Goal: Task Accomplishment & Management: Complete application form

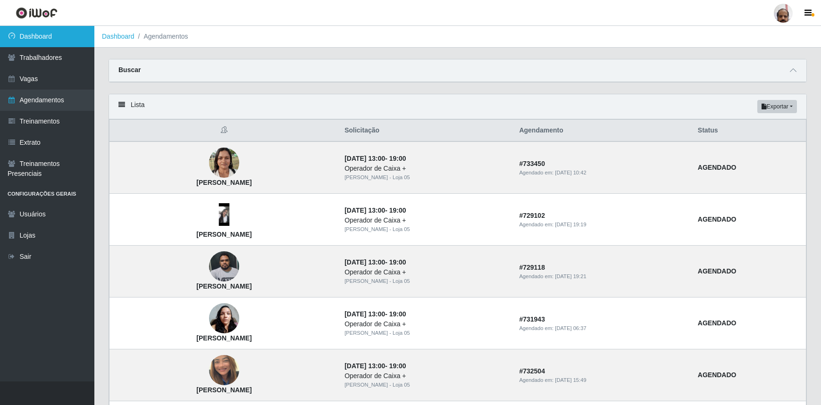
click at [46, 36] on link "Dashboard" at bounding box center [47, 36] width 94 height 21
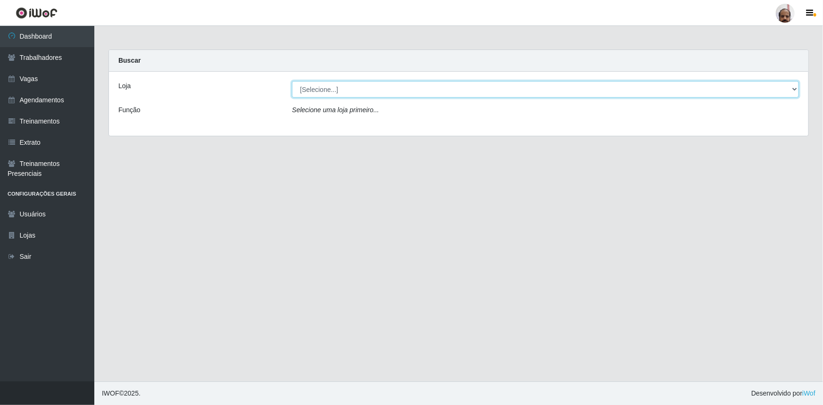
drag, startPoint x: 792, startPoint y: 88, endPoint x: 792, endPoint y: 94, distance: 6.2
click at [792, 88] on select "[Selecione...] Mar Vermelho - Loja 05" at bounding box center [545, 89] width 507 height 17
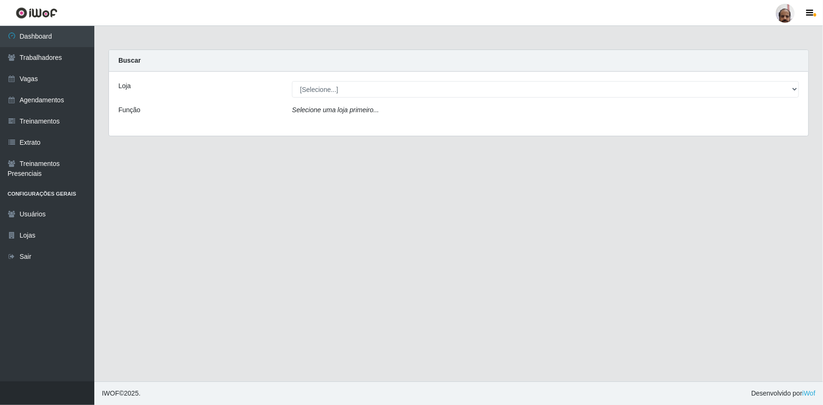
click at [341, 122] on div "Loja [Selecione...] Mar Vermelho - Loja 05 Função Selecione uma loja primeiro..." at bounding box center [459, 104] width 700 height 64
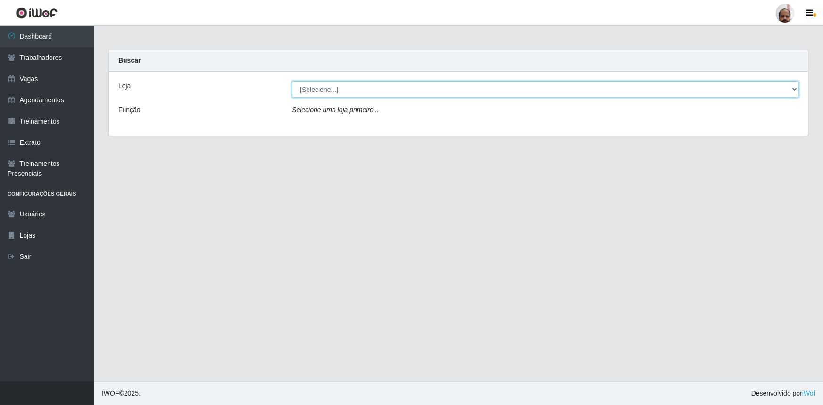
click at [793, 90] on select "[Selecione...] Mar Vermelho - Loja 05" at bounding box center [545, 89] width 507 height 17
select select "252"
click at [292, 81] on select "[Selecione...] Mar Vermelho - Loja 05" at bounding box center [545, 89] width 507 height 17
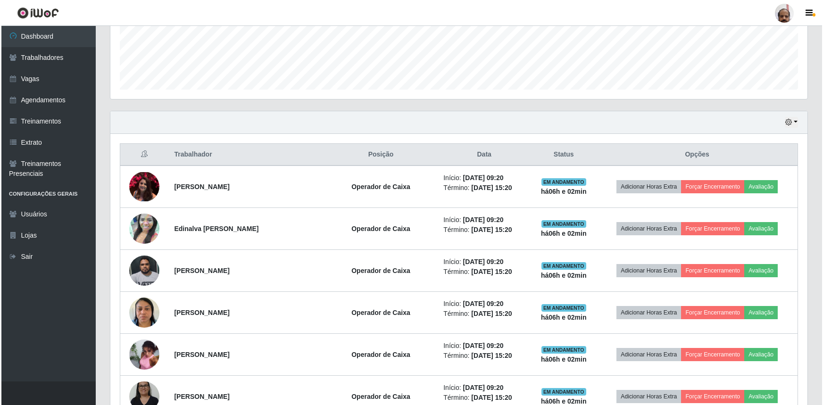
scroll to position [300, 0]
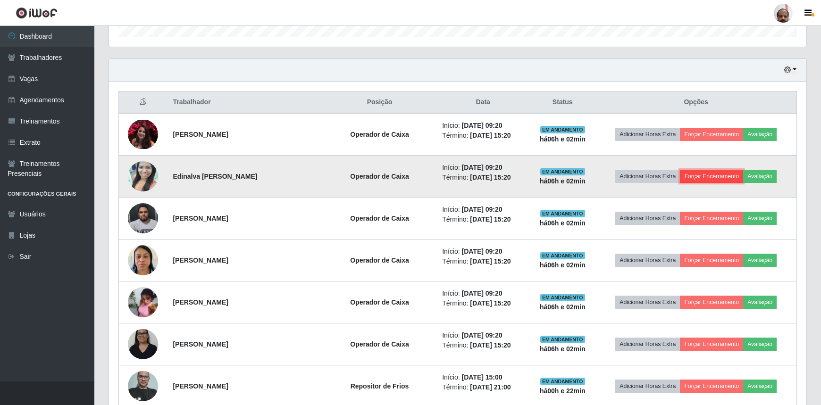
click at [693, 171] on button "Forçar Encerramento" at bounding box center [711, 176] width 63 height 13
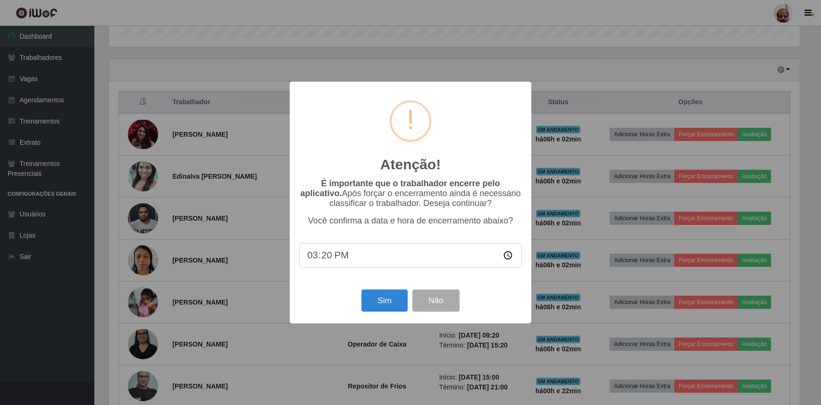
scroll to position [196, 693]
click at [377, 308] on button "Sim" at bounding box center [386, 301] width 46 height 22
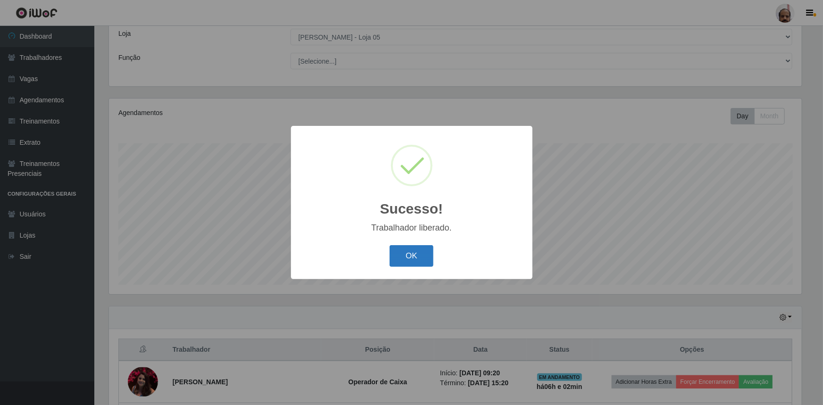
click at [407, 262] on button "OK" at bounding box center [412, 256] width 44 height 22
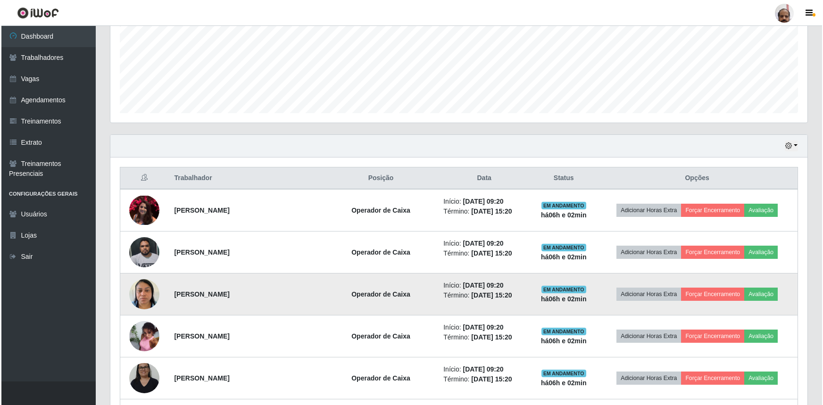
scroll to position [267, 0]
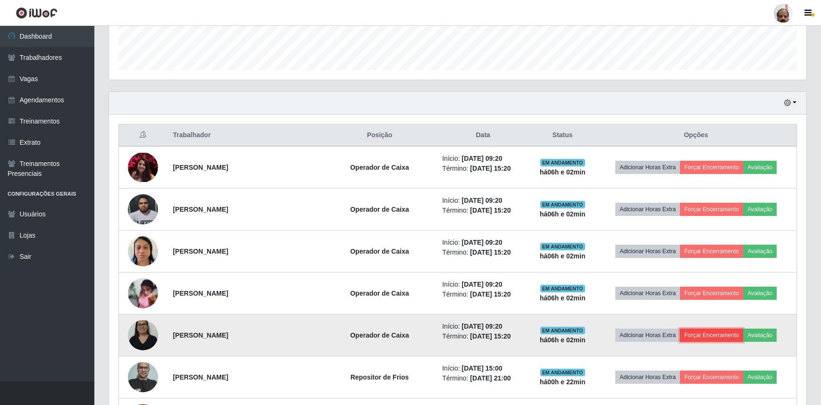
click at [701, 339] on button "Forçar Encerramento" at bounding box center [711, 335] width 63 height 13
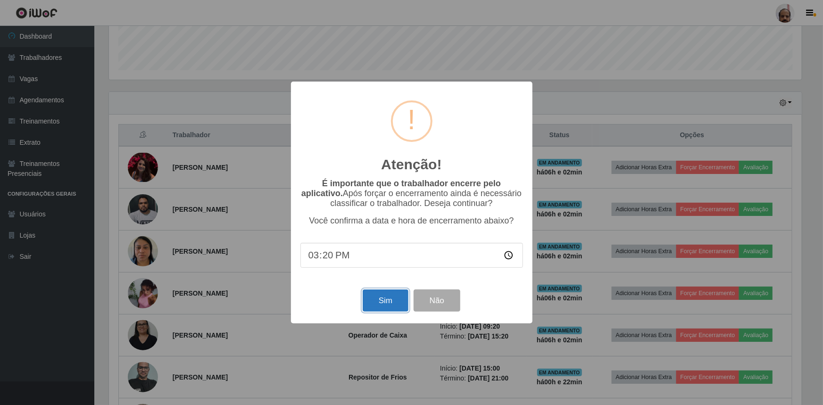
click at [396, 309] on button "Sim" at bounding box center [386, 301] width 46 height 22
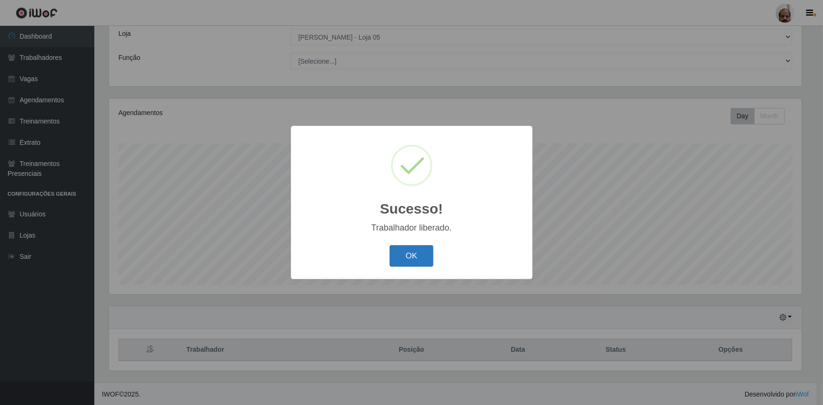
click at [409, 260] on button "OK" at bounding box center [412, 256] width 44 height 22
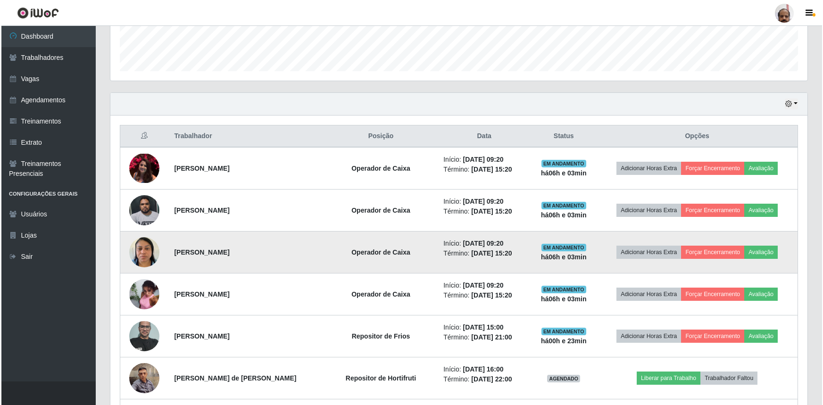
scroll to position [267, 0]
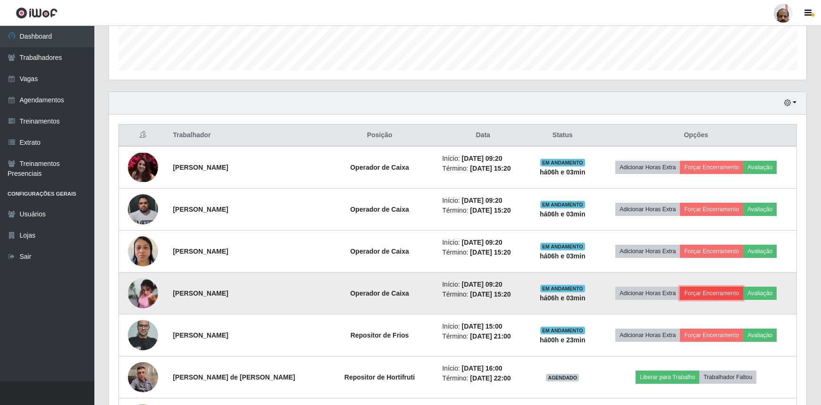
click at [696, 291] on button "Forçar Encerramento" at bounding box center [711, 293] width 63 height 13
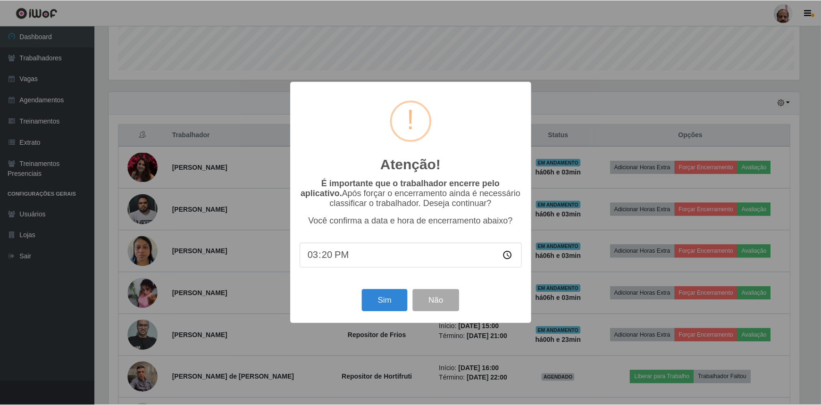
scroll to position [196, 693]
click at [382, 306] on button "Sim" at bounding box center [386, 301] width 46 height 22
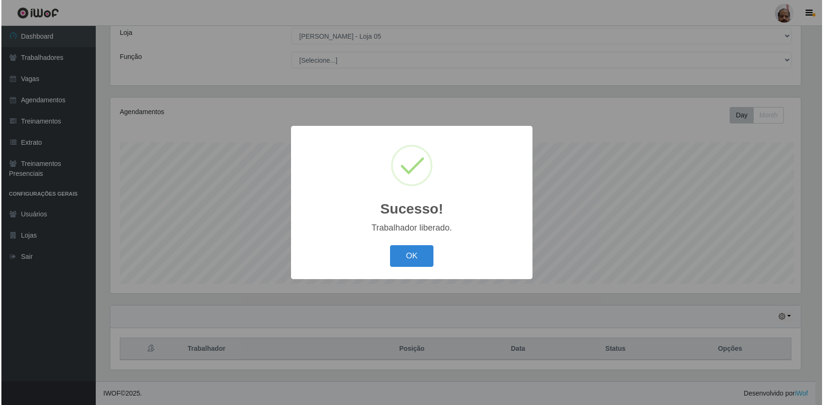
scroll to position [0, 0]
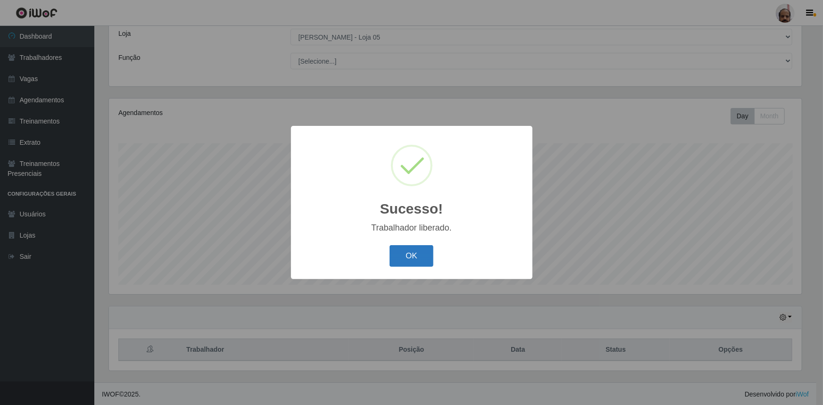
click at [401, 258] on button "OK" at bounding box center [412, 256] width 44 height 22
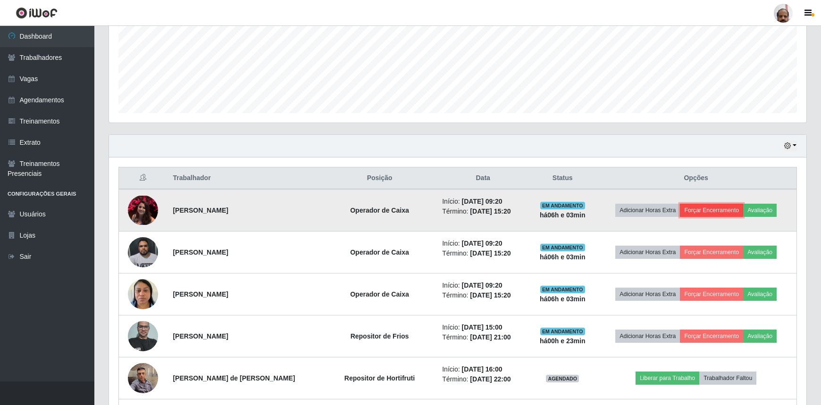
click at [698, 210] on button "Forçar Encerramento" at bounding box center [711, 210] width 63 height 13
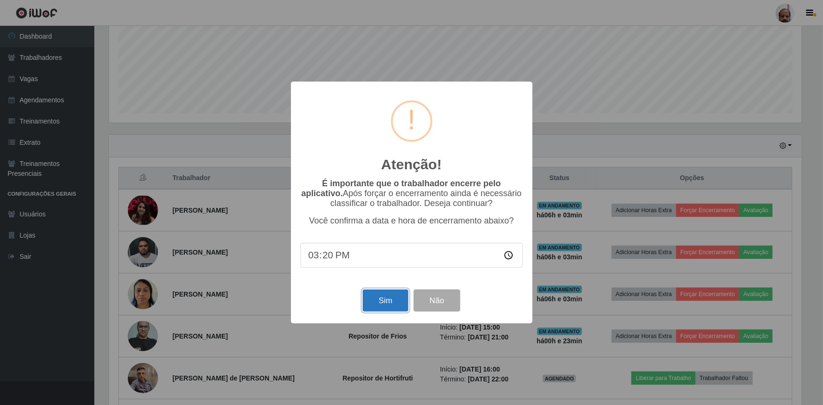
click at [387, 306] on button "Sim" at bounding box center [386, 301] width 46 height 22
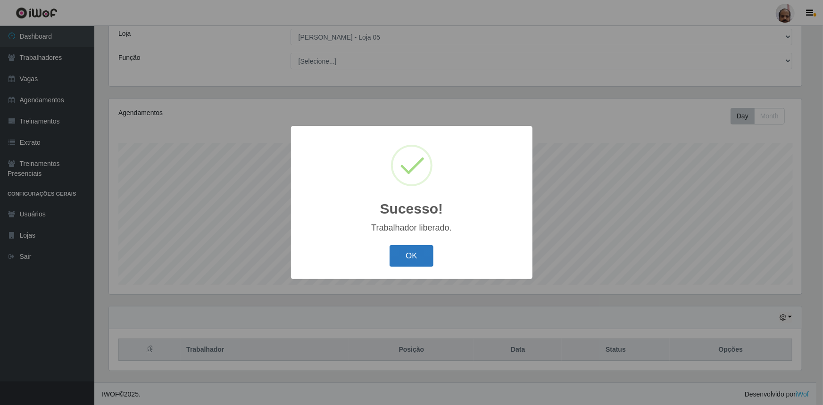
click at [423, 265] on button "OK" at bounding box center [412, 256] width 44 height 22
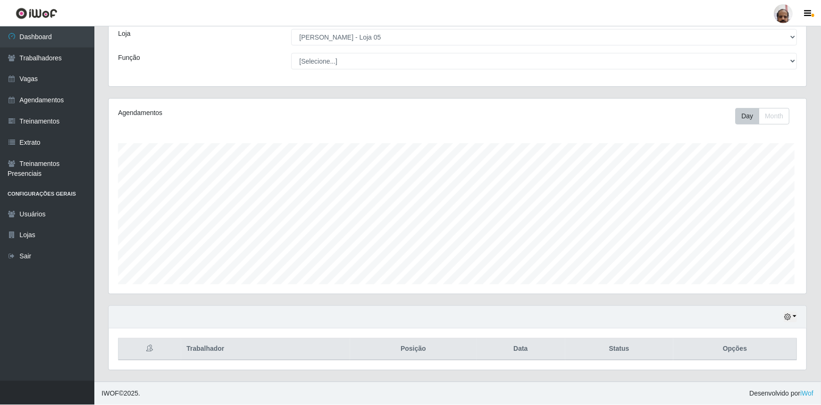
scroll to position [471703, 471201]
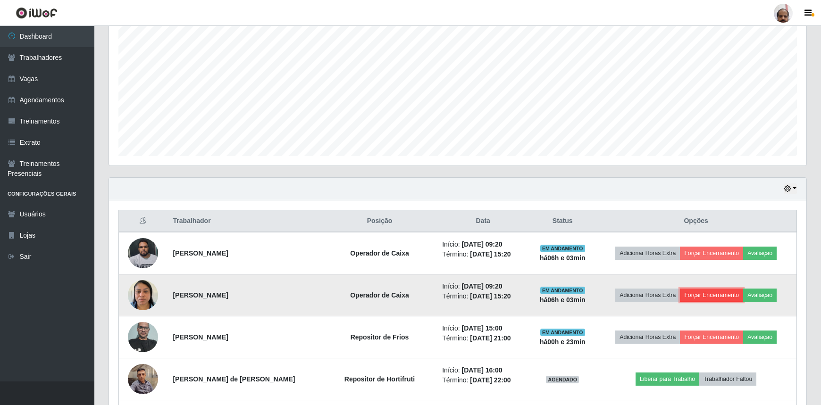
click at [697, 293] on button "Forçar Encerramento" at bounding box center [711, 295] width 63 height 13
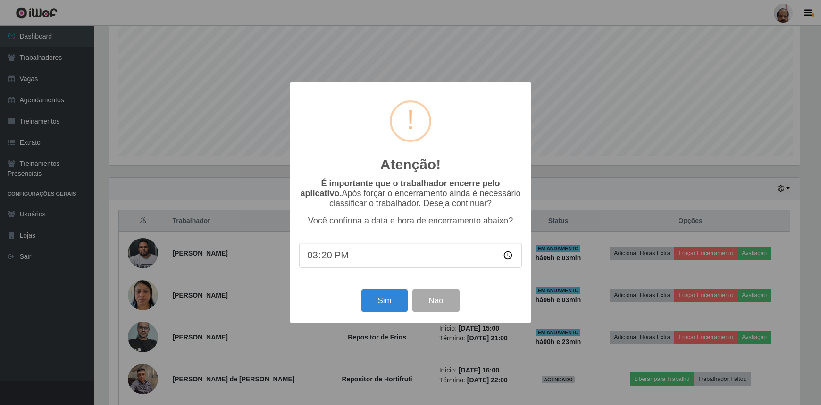
scroll to position [196, 693]
click at [392, 296] on button "Sim" at bounding box center [386, 301] width 46 height 22
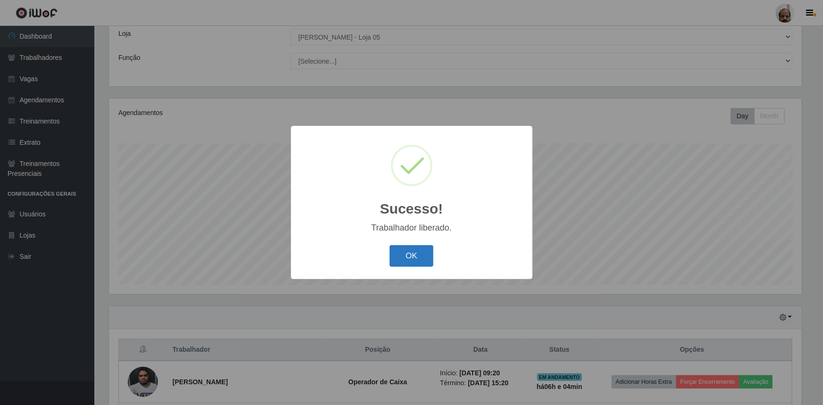
click at [410, 251] on button "OK" at bounding box center [412, 256] width 44 height 22
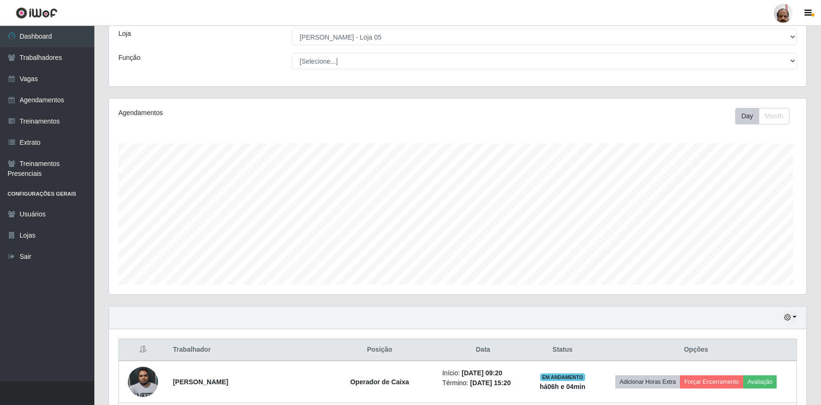
scroll to position [196, 697]
click at [42, 80] on link "Vagas" at bounding box center [47, 78] width 94 height 21
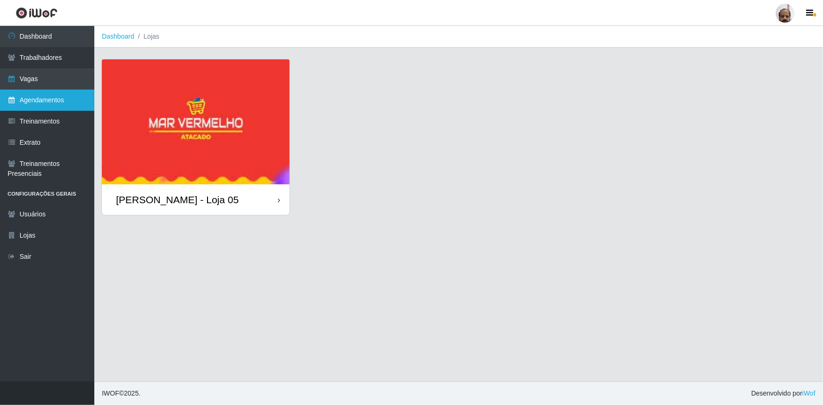
click at [68, 100] on link "Agendamentos" at bounding box center [47, 100] width 94 height 21
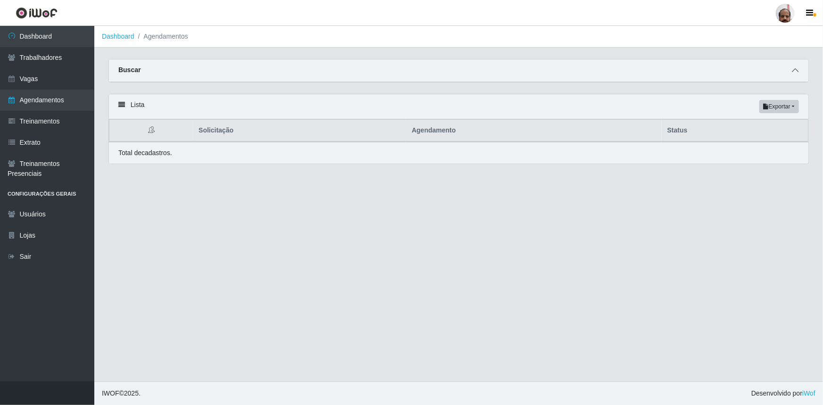
click at [797, 71] on icon at bounding box center [795, 70] width 7 height 7
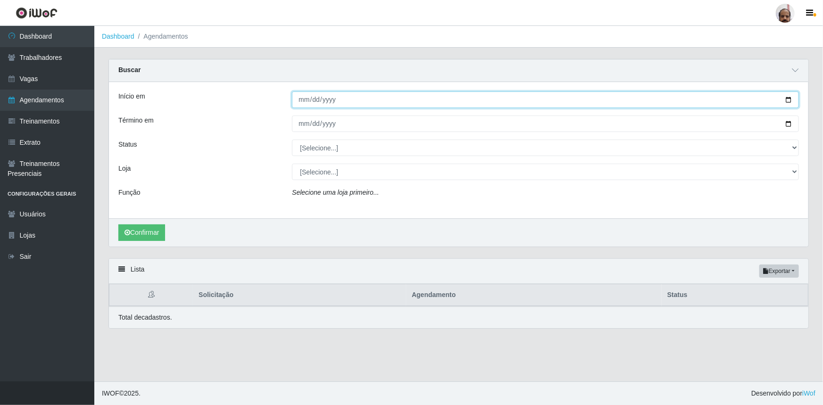
click at [786, 98] on input "Início em" at bounding box center [545, 100] width 507 height 17
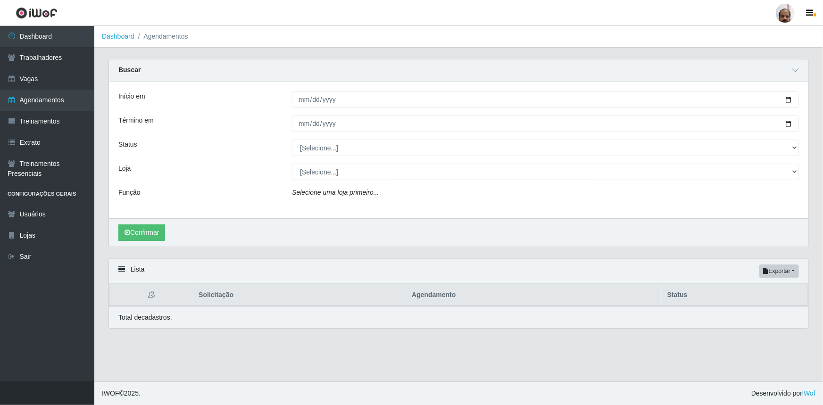
click at [257, 153] on div "Status" at bounding box center [198, 148] width 174 height 17
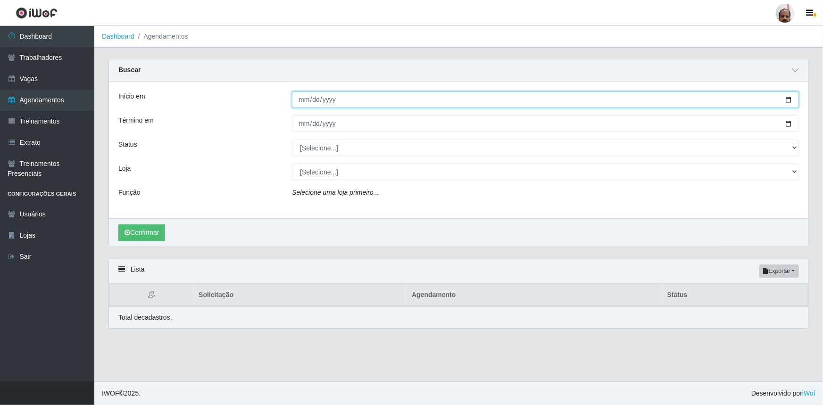
click at [789, 99] on input "Início em" at bounding box center [545, 100] width 507 height 17
type input "[DATE]"
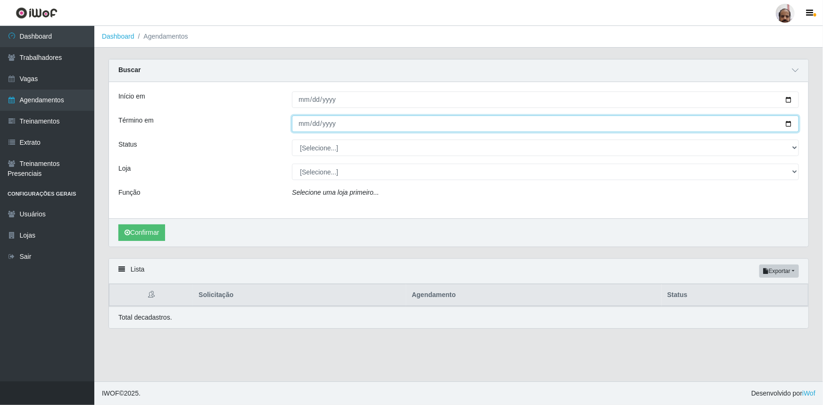
click at [792, 122] on input "Término em" at bounding box center [545, 124] width 507 height 17
type input "[DATE]"
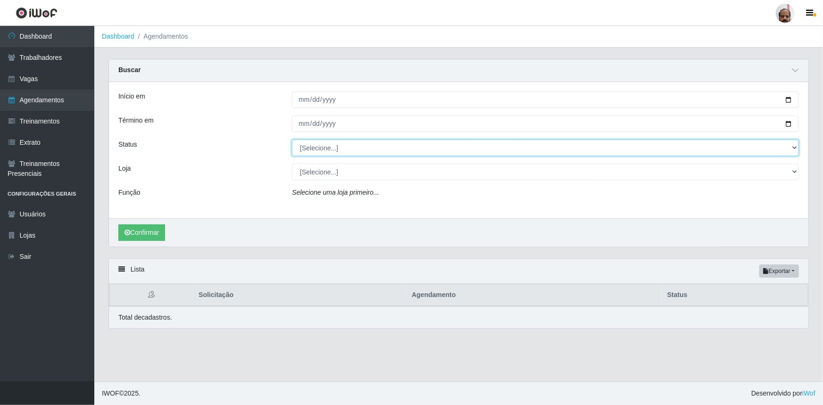
click at [796, 147] on select "[Selecione...] AGENDADO AGUARDANDO LIBERAR EM ANDAMENTO EM REVISÃO FINALIZADO C…" at bounding box center [545, 148] width 507 height 17
select select "AGENDADO"
click at [292, 140] on select "[Selecione...] AGENDADO AGUARDANDO LIBERAR EM ANDAMENTO EM REVISÃO FINALIZADO C…" at bounding box center [545, 148] width 507 height 17
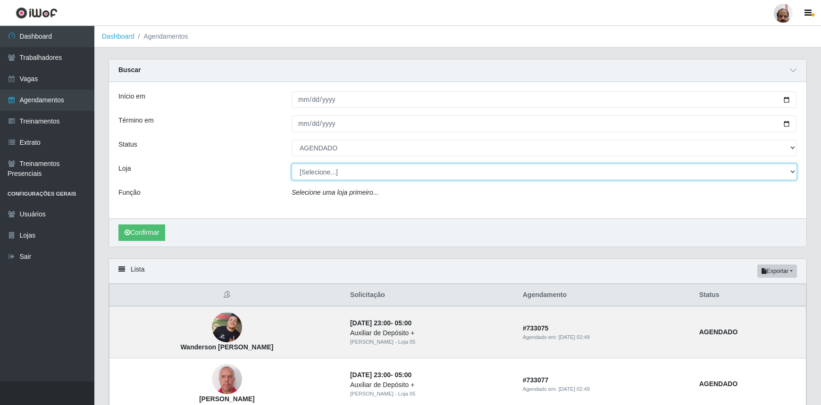
click at [796, 172] on select "[Selecione...] Mar Vermelho - Loja 05" at bounding box center [544, 172] width 505 height 17
select select "252"
click at [292, 164] on select "[Selecione...] Mar Vermelho - Loja 05" at bounding box center [544, 172] width 505 height 17
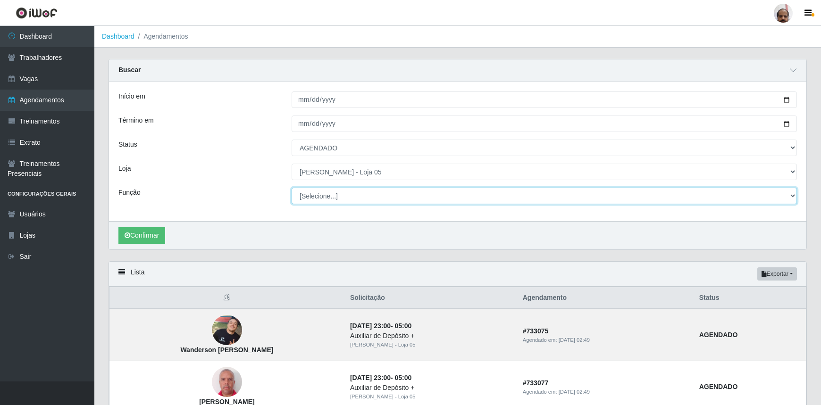
drag, startPoint x: 793, startPoint y: 196, endPoint x: 788, endPoint y: 197, distance: 4.9
click at [793, 196] on select "[Selecione...] ASG ASG + ASG ++ Auxiliar de Depósito Auxiliar de Depósito + Aux…" at bounding box center [544, 196] width 505 height 17
click at [292, 188] on select "[Selecione...] ASG ASG + ASG ++ Auxiliar de Depósito Auxiliar de Depósito + Aux…" at bounding box center [544, 196] width 505 height 17
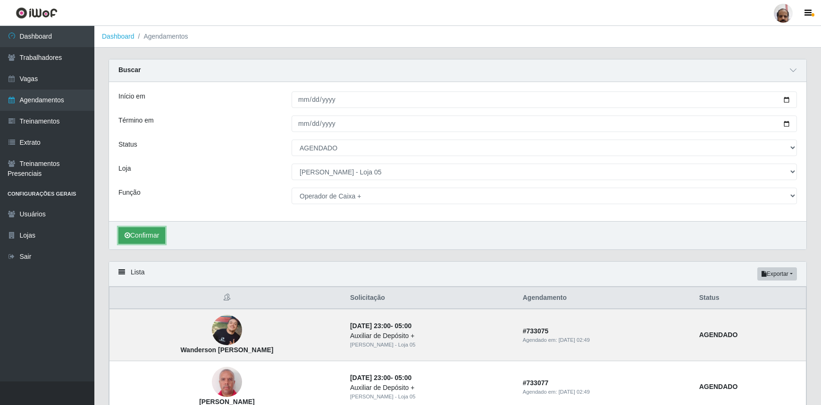
click at [150, 235] on button "Confirmar" at bounding box center [141, 235] width 47 height 17
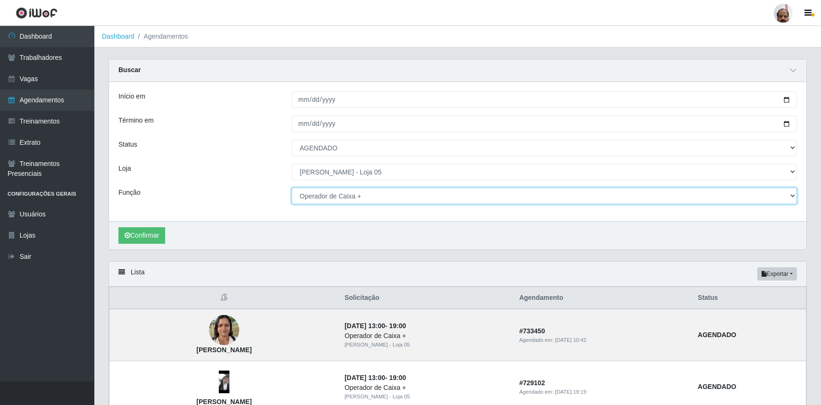
click at [790, 195] on select "[Selecione...] ASG ASG + ASG ++ Auxiliar de Depósito Auxiliar de Depósito + Aux…" at bounding box center [544, 196] width 505 height 17
click at [292, 188] on select "[Selecione...] ASG ASG + ASG ++ Auxiliar de Depósito Auxiliar de Depósito + Aux…" at bounding box center [544, 196] width 505 height 17
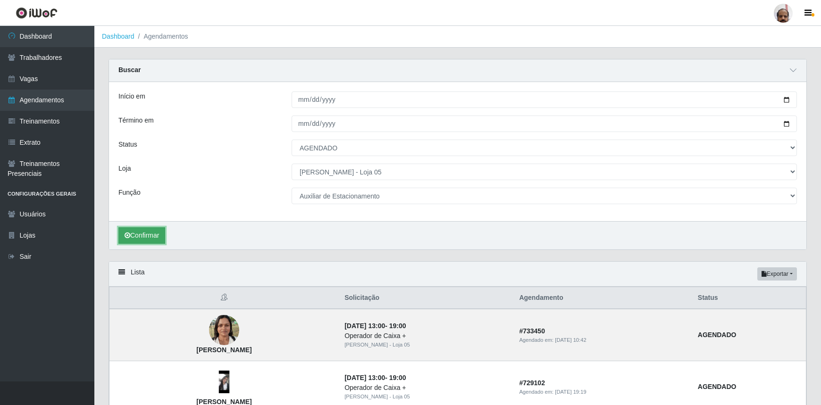
click at [154, 235] on button "Confirmar" at bounding box center [141, 235] width 47 height 17
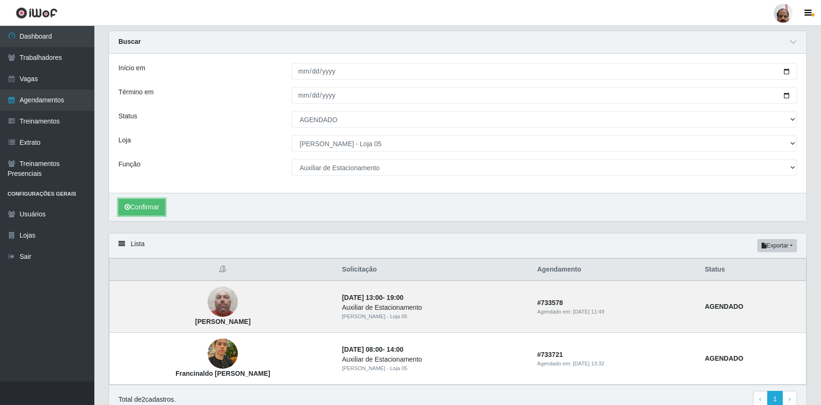
scroll to position [71, 0]
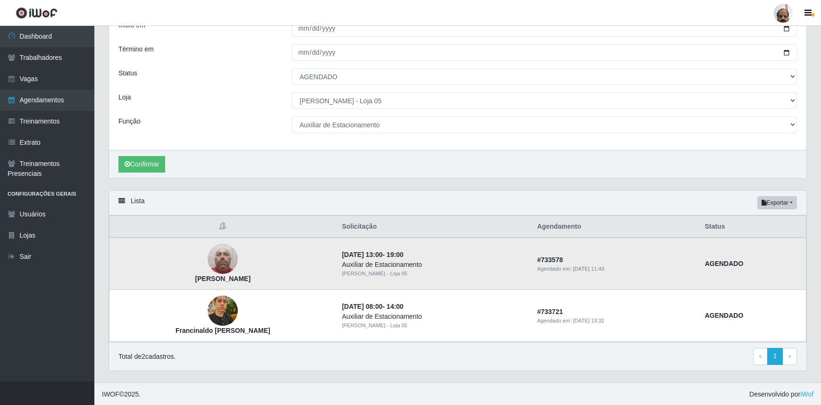
click at [214, 260] on img at bounding box center [223, 259] width 30 height 40
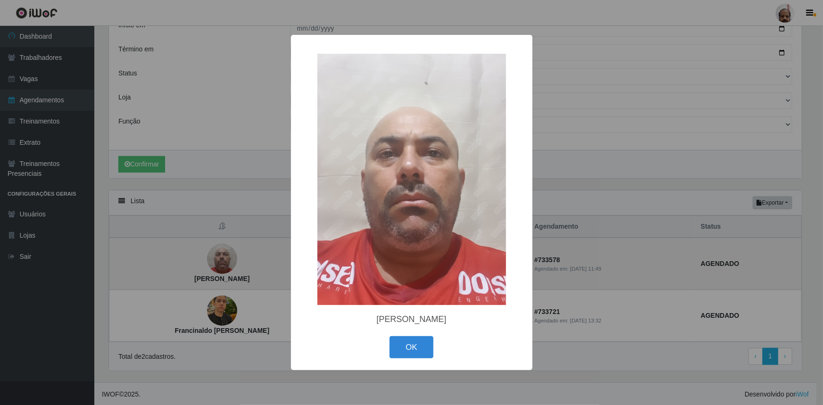
click at [214, 260] on div "× [PERSON_NAME] OK Cancel" at bounding box center [411, 202] width 823 height 405
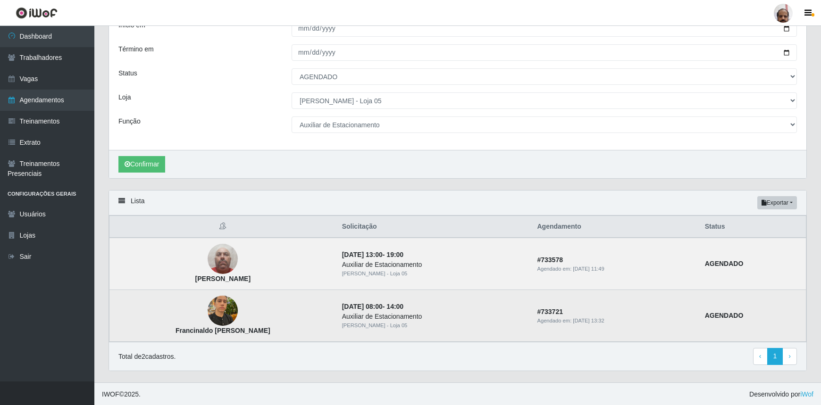
click at [221, 307] on img at bounding box center [223, 311] width 30 height 40
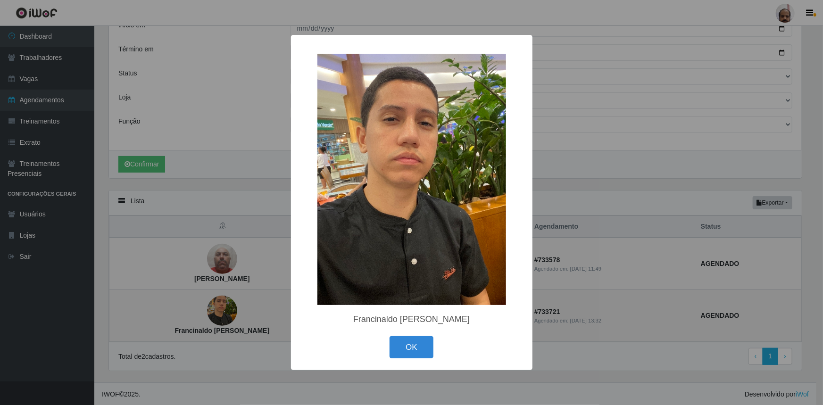
click at [221, 307] on div "× Francinaldo [PERSON_NAME] OK Cancel" at bounding box center [411, 202] width 823 height 405
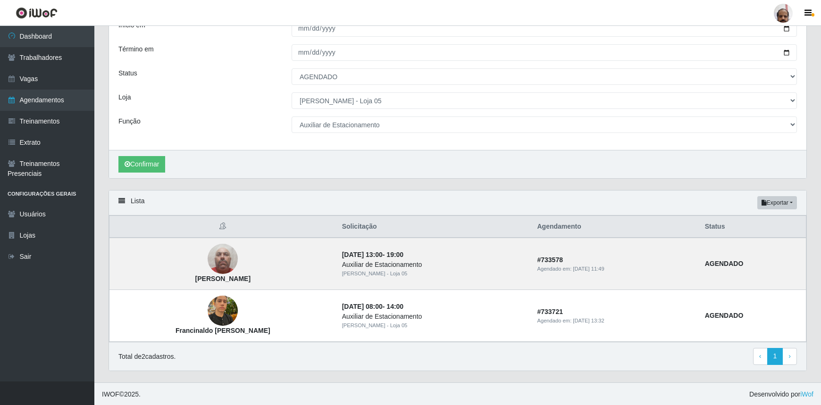
scroll to position [0, 0]
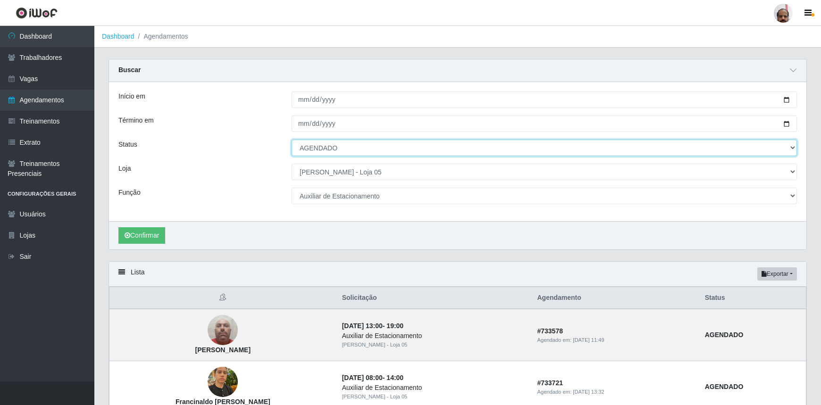
click at [789, 149] on select "[Selecione...] AGENDADO AGUARDANDO LIBERAR EM ANDAMENTO EM REVISÃO FINALIZADO C…" at bounding box center [544, 148] width 505 height 17
click at [215, 166] on div "Loja" at bounding box center [197, 172] width 173 height 17
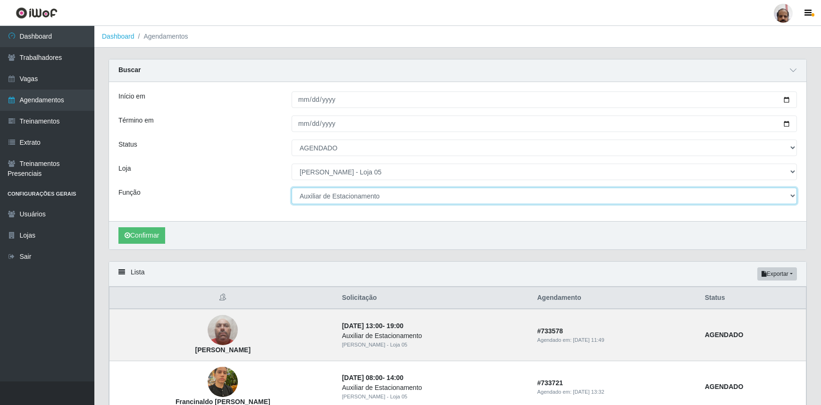
click at [795, 194] on select "[Selecione...] ASG ASG + ASG ++ Auxiliar de Depósito Auxiliar de Depósito + Aux…" at bounding box center [544, 196] width 505 height 17
select select "1"
click at [292, 188] on select "[Selecione...] ASG ASG + ASG ++ Auxiliar de Depósito Auxiliar de Depósito + Aux…" at bounding box center [544, 196] width 505 height 17
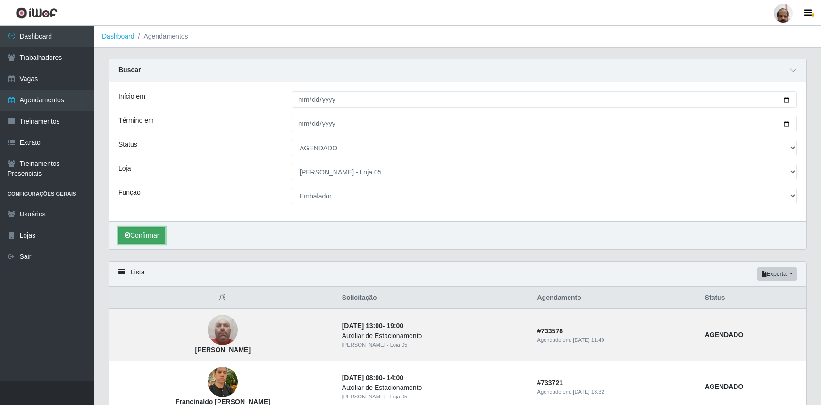
click at [155, 234] on button "Confirmar" at bounding box center [141, 235] width 47 height 17
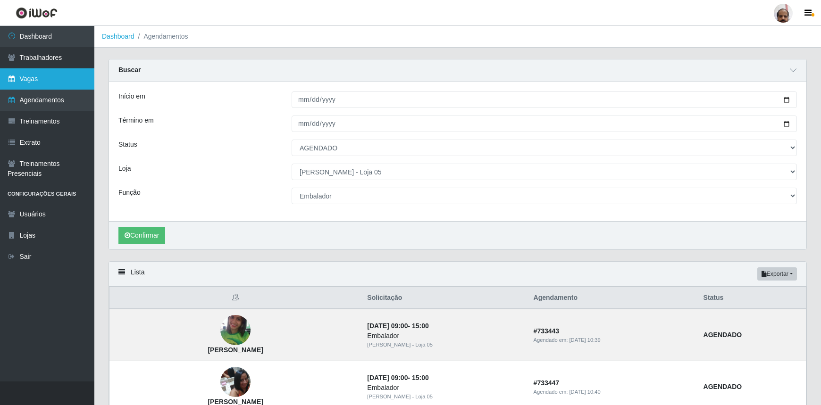
click at [41, 80] on link "Vagas" at bounding box center [47, 78] width 94 height 21
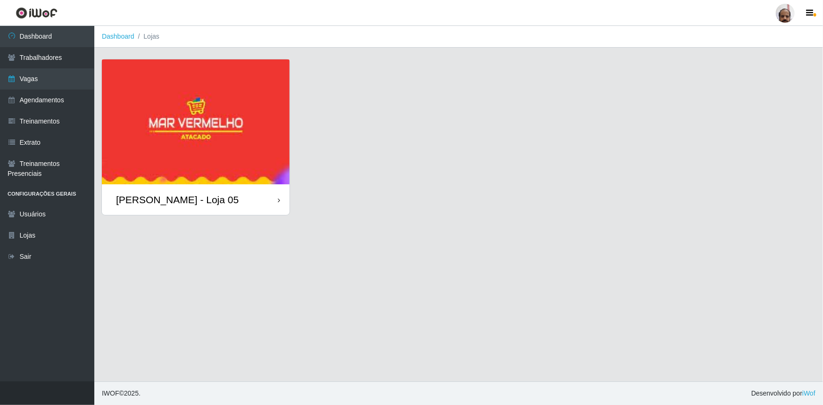
click at [218, 197] on div "[PERSON_NAME] - Loja 05" at bounding box center [177, 200] width 123 height 12
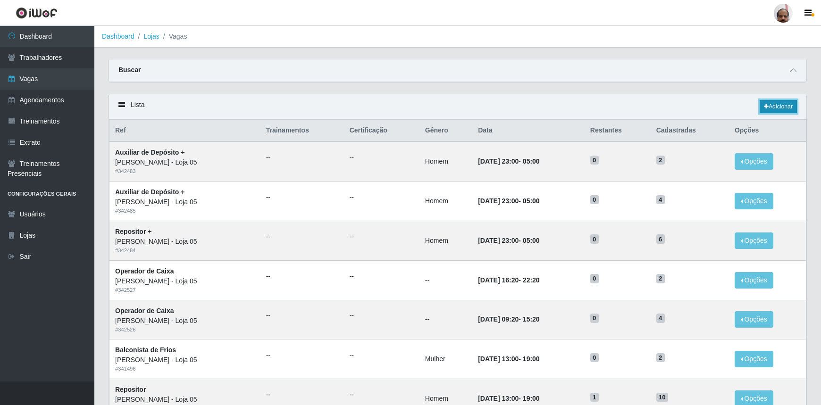
click at [788, 110] on link "Adicionar" at bounding box center [778, 106] width 37 height 13
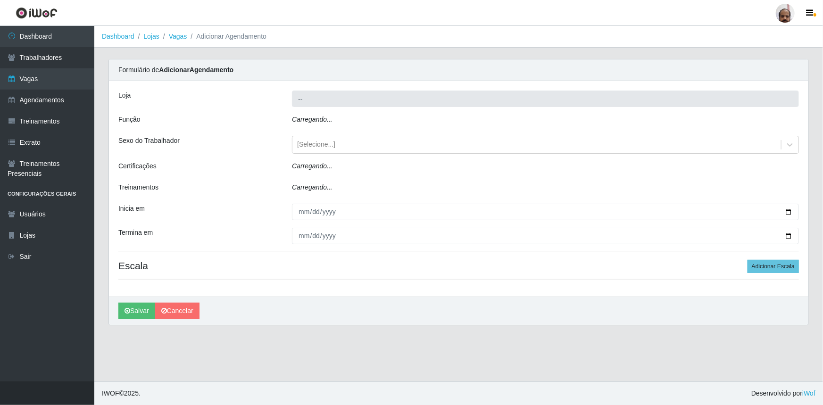
type input "[PERSON_NAME] - Loja 05"
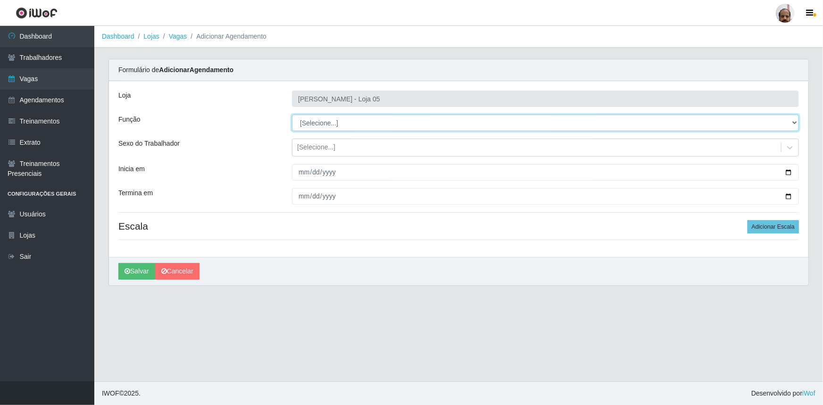
click at [794, 124] on select "[Selecione...] ASG ASG + ASG ++ Auxiliar de Depósito Auxiliar de Depósito + Aux…" at bounding box center [545, 123] width 507 height 17
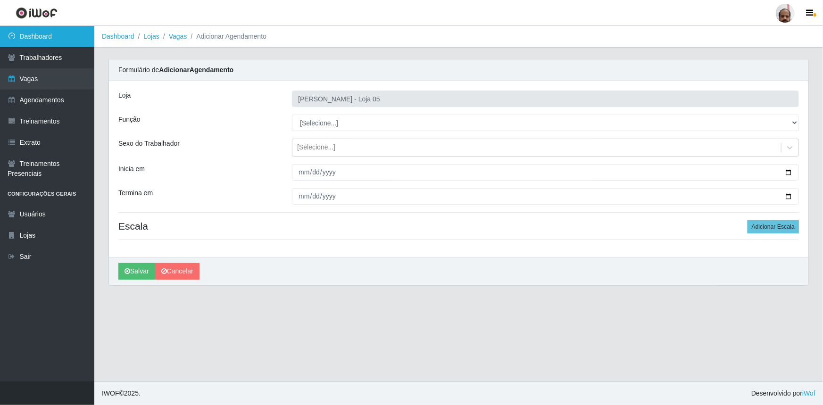
click at [30, 40] on link "Dashboard" at bounding box center [47, 36] width 94 height 21
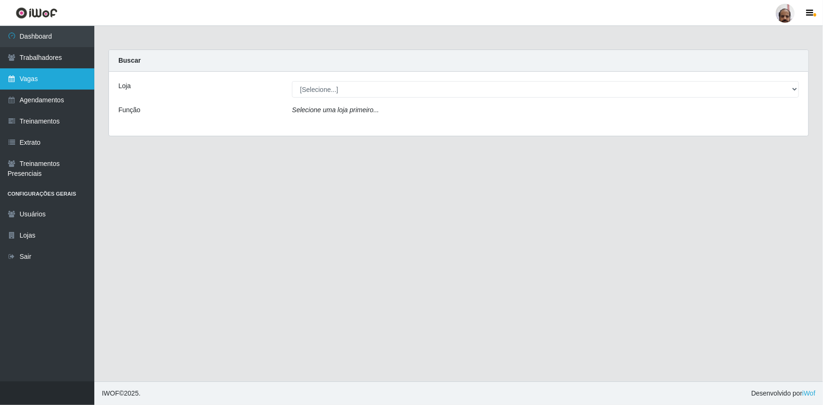
click at [30, 78] on link "Vagas" at bounding box center [47, 78] width 94 height 21
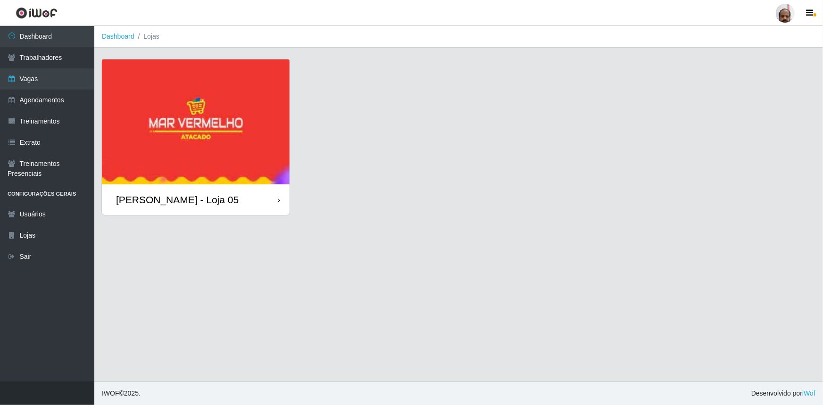
click at [200, 204] on div "[PERSON_NAME] - Loja 05" at bounding box center [177, 200] width 123 height 12
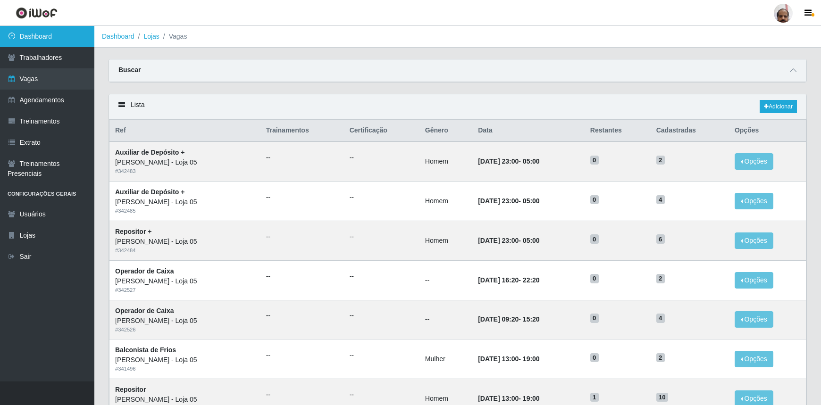
click at [55, 43] on link "Dashboard" at bounding box center [47, 36] width 94 height 21
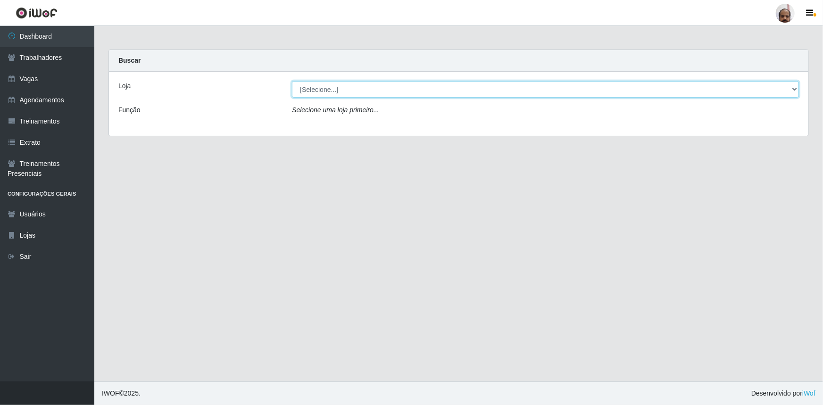
click at [791, 89] on select "[Selecione...] Mar Vermelho - Loja 05" at bounding box center [545, 89] width 507 height 17
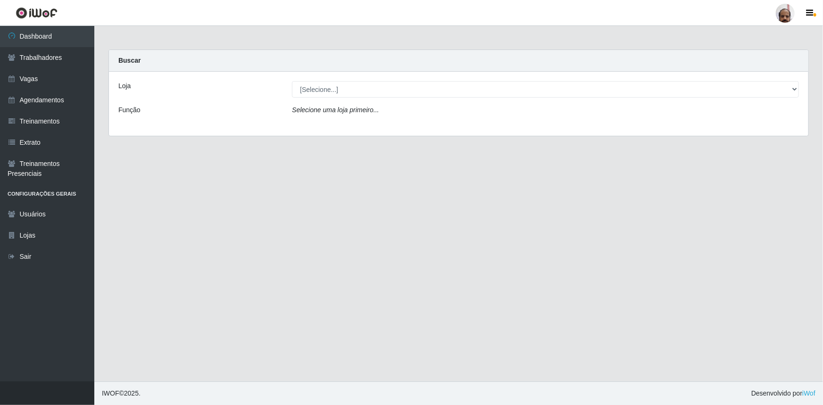
click at [450, 123] on div "Loja [Selecione...] Mar Vermelho - Loja 05 Função Selecione uma loja primeiro..." at bounding box center [459, 104] width 700 height 64
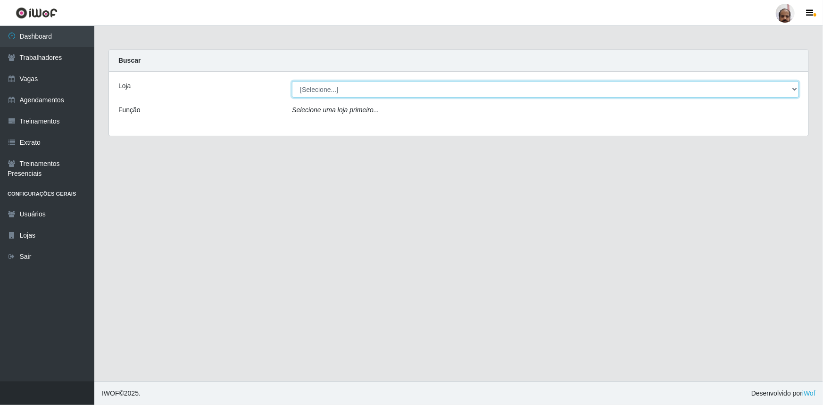
drag, startPoint x: 794, startPoint y: 89, endPoint x: 772, endPoint y: 95, distance: 23.0
click at [794, 89] on select "[Selecione...] Mar Vermelho - Loja 05" at bounding box center [545, 89] width 507 height 17
select select "252"
click at [292, 81] on select "[Selecione...] Mar Vermelho - Loja 05" at bounding box center [545, 89] width 507 height 17
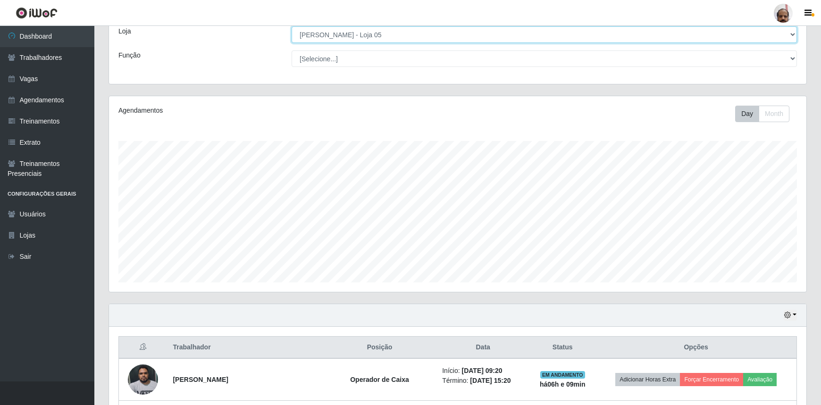
scroll to position [171, 0]
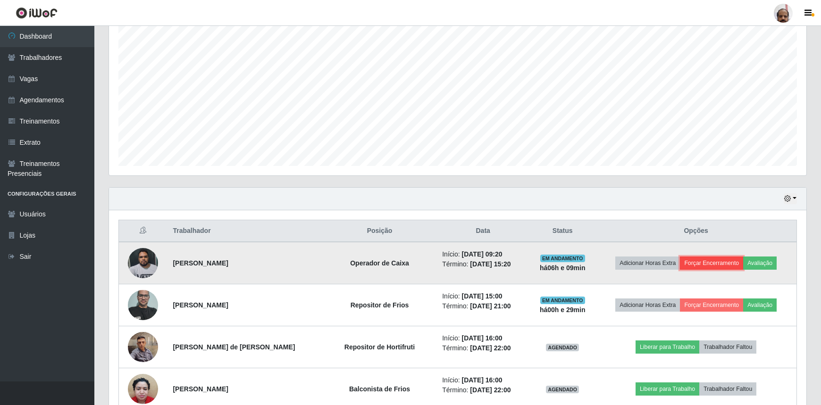
click at [703, 263] on button "Forçar Encerramento" at bounding box center [711, 263] width 63 height 13
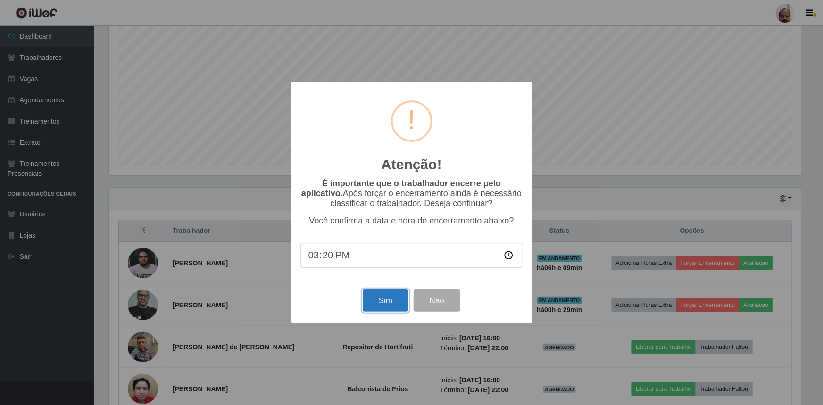
click at [396, 300] on button "Sim" at bounding box center [386, 301] width 46 height 22
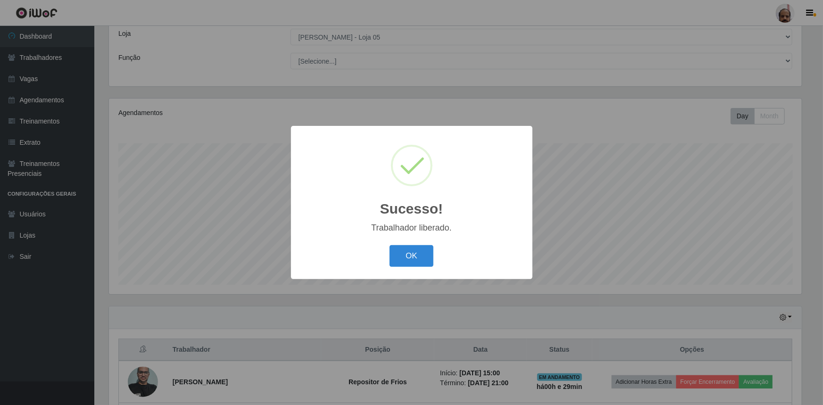
drag, startPoint x: 415, startPoint y: 261, endPoint x: 387, endPoint y: 265, distance: 28.1
click at [415, 261] on button "OK" at bounding box center [412, 256] width 44 height 22
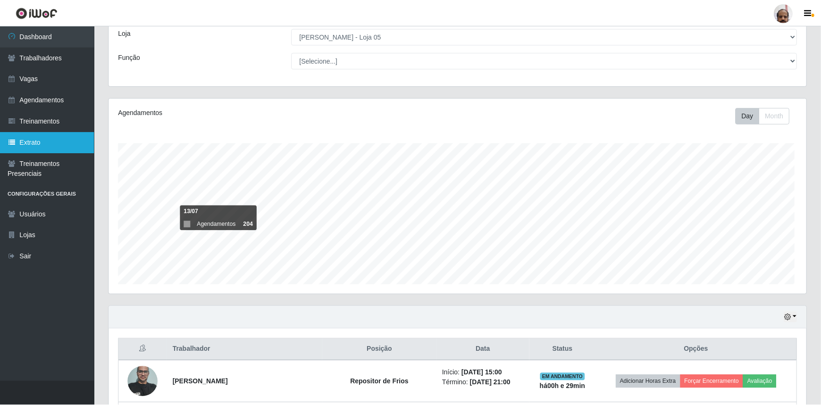
scroll to position [196, 697]
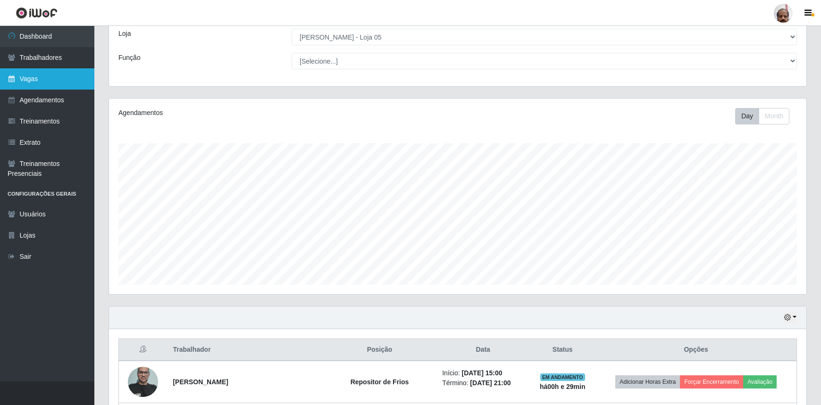
click at [22, 75] on link "Vagas" at bounding box center [47, 78] width 94 height 21
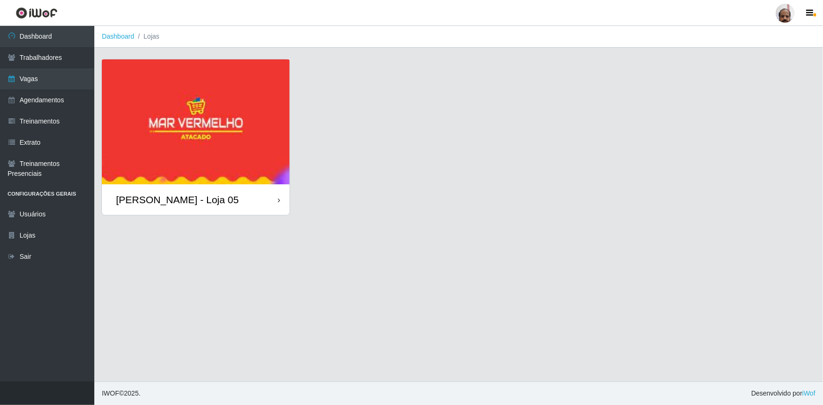
click at [180, 208] on div "[PERSON_NAME] - Loja 05" at bounding box center [196, 200] width 188 height 31
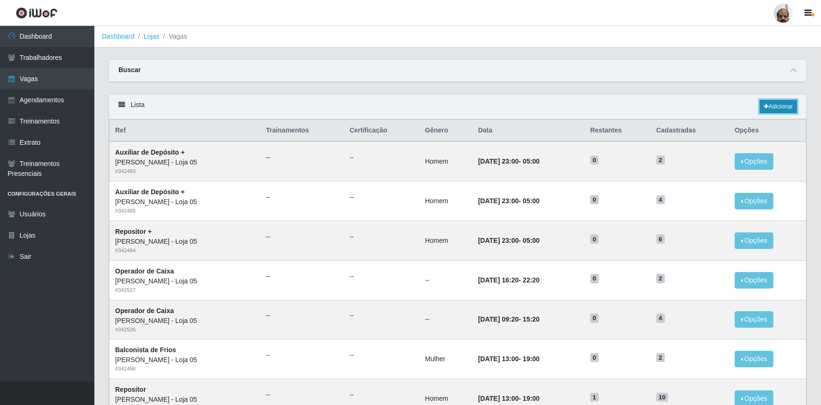
click at [784, 108] on link "Adicionar" at bounding box center [778, 106] width 37 height 13
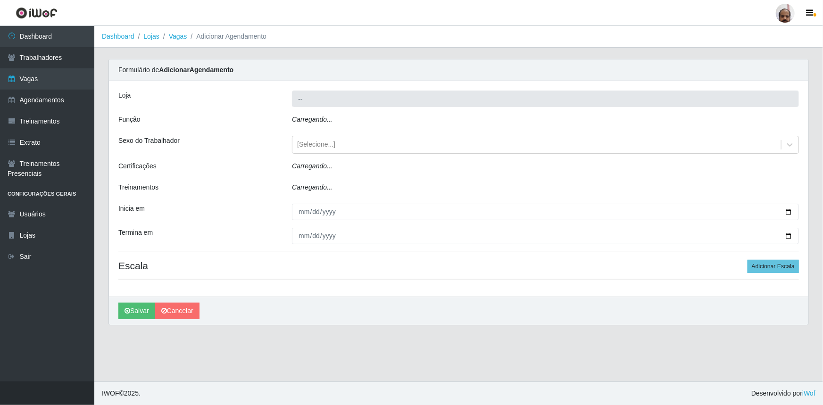
type input "[PERSON_NAME] - Loja 05"
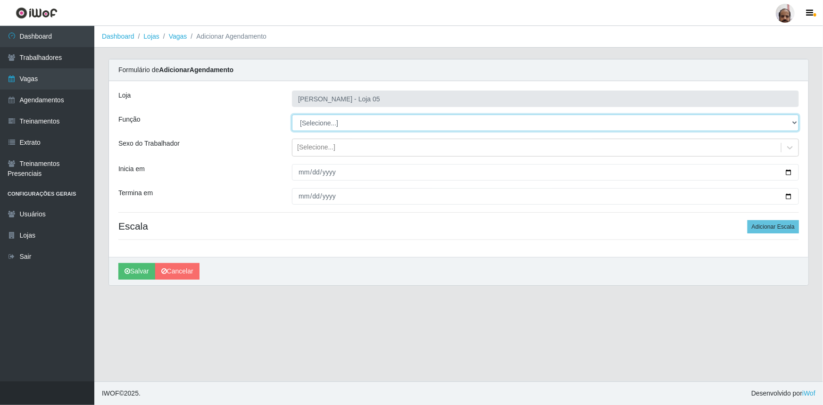
click at [797, 126] on select "[Selecione...] ASG ASG + ASG ++ Auxiliar de Depósito Auxiliar de Depósito + Aux…" at bounding box center [545, 123] width 507 height 17
select select "72"
click at [292, 115] on select "[Selecione...] ASG ASG + ASG ++ Auxiliar de Depósito Auxiliar de Depósito + Aux…" at bounding box center [545, 123] width 507 height 17
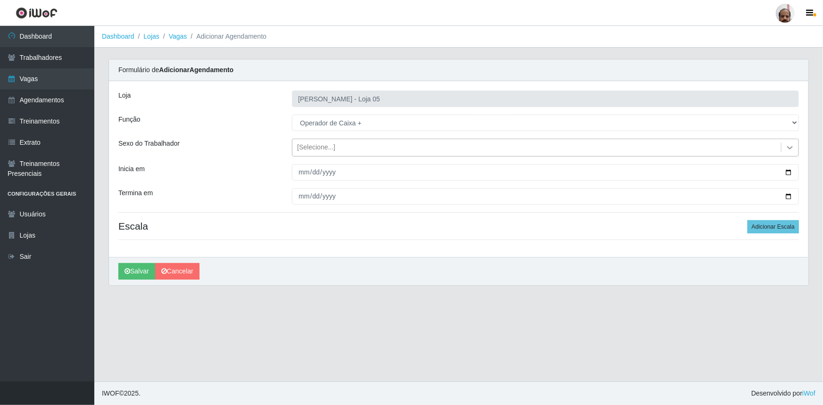
click at [793, 148] on icon at bounding box center [790, 147] width 9 height 9
click at [268, 166] on div "Inicia em" at bounding box center [198, 172] width 174 height 17
click at [628, 151] on div "[Selecione...]" at bounding box center [537, 148] width 489 height 16
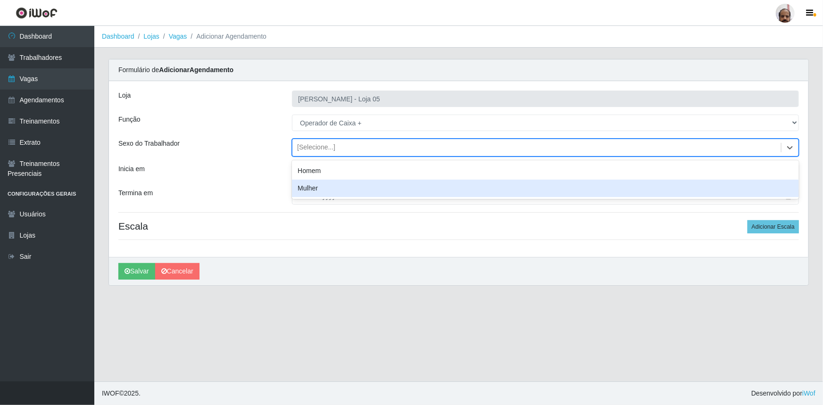
click at [354, 184] on div "Mulher" at bounding box center [545, 188] width 507 height 17
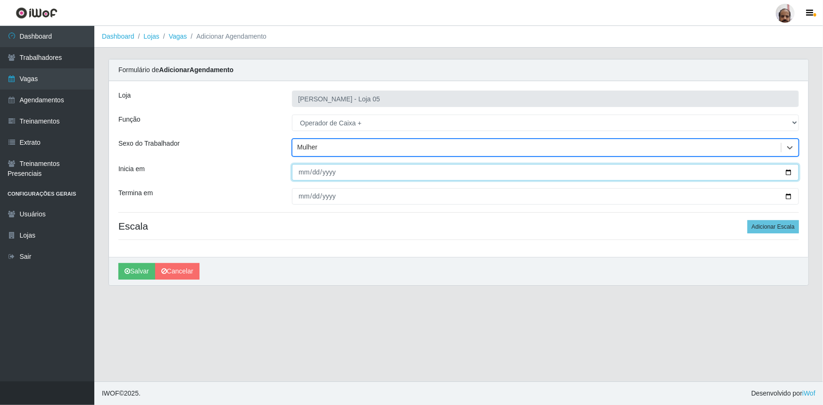
click at [789, 175] on input "Inicia em" at bounding box center [545, 172] width 507 height 17
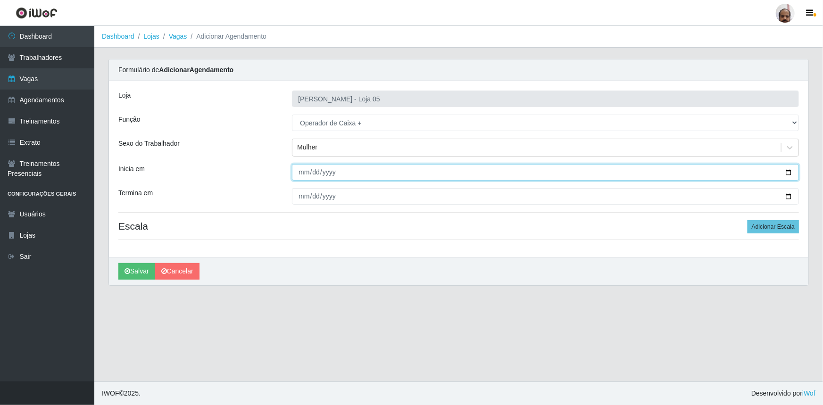
type input "[DATE]"
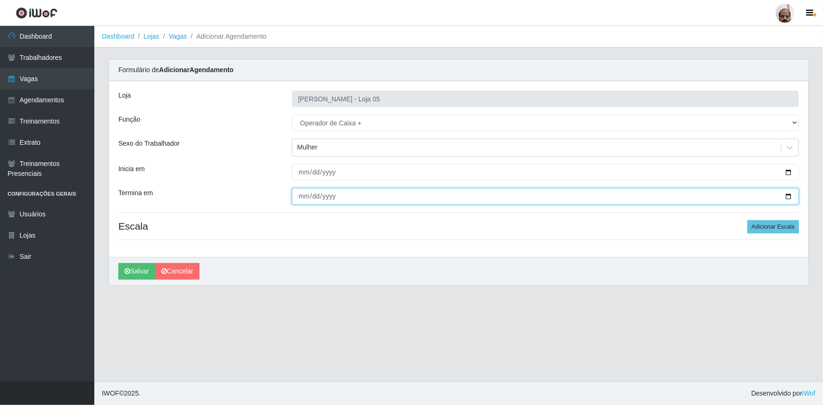
click at [789, 196] on input "Termina em" at bounding box center [545, 196] width 507 height 17
type input "[DATE]"
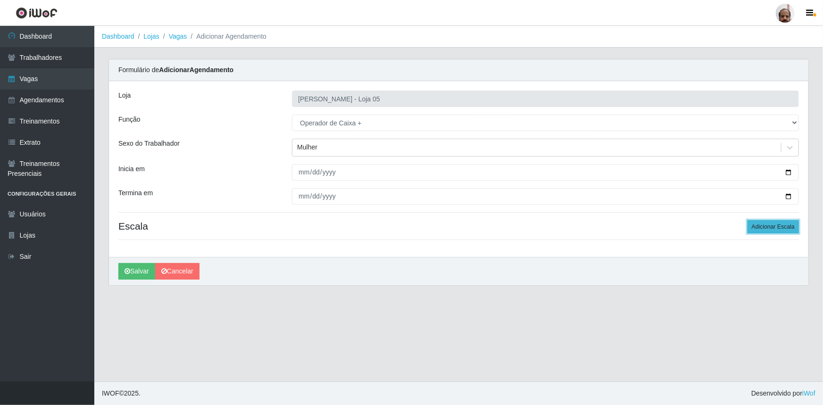
click at [780, 226] on button "Adicionar Escala" at bounding box center [773, 226] width 51 height 13
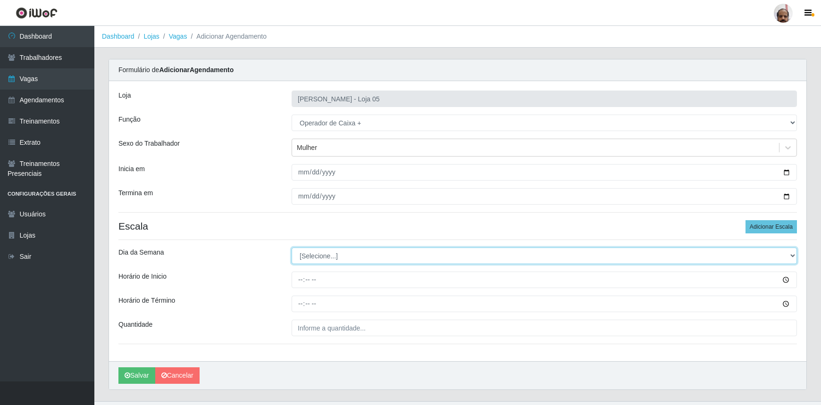
click at [793, 255] on select "[Selecione...] Segunda Terça Quarta Quinta Sexta Sábado Domingo" at bounding box center [544, 256] width 505 height 17
select select "0"
click at [292, 248] on select "[Selecione...] Segunda Terça Quarta Quinta Sexta Sábado Domingo" at bounding box center [544, 256] width 505 height 17
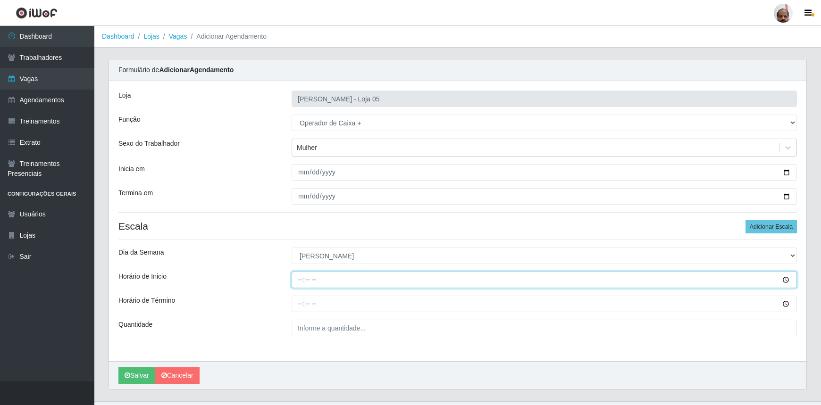
click at [298, 281] on input "Horário de Inicio" at bounding box center [544, 280] width 505 height 17
type input "08:00"
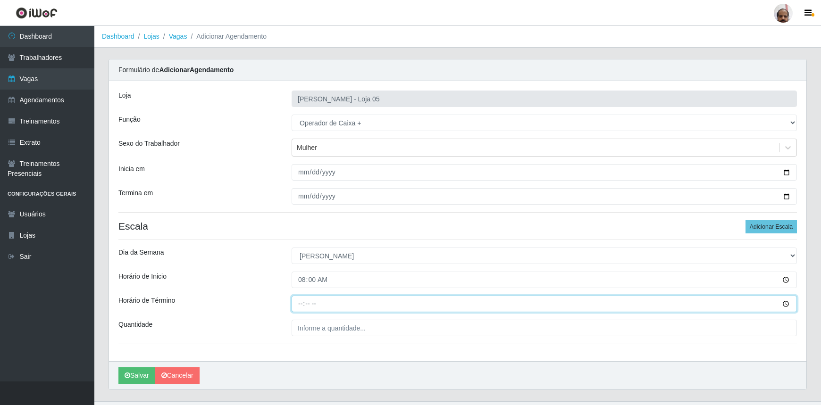
click at [297, 304] on input "Horário de Término" at bounding box center [544, 304] width 505 height 17
type input "14:00"
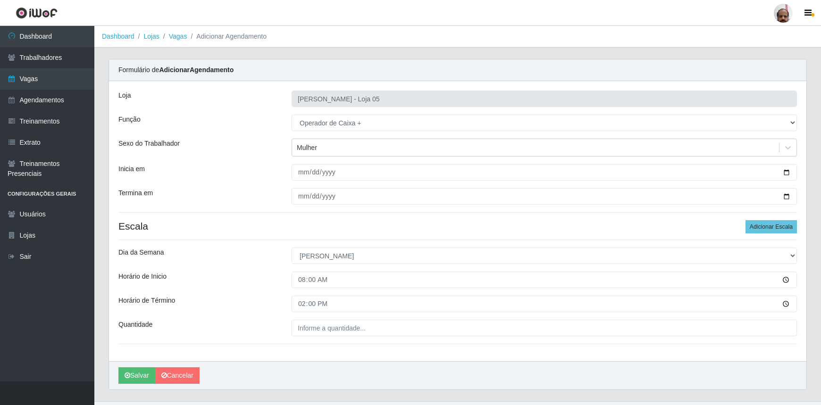
click at [301, 339] on div "Loja Mar Vermelho - Loja 05 Função [Selecione...] ASG ASG + ASG ++ Auxiliar de …" at bounding box center [457, 221] width 697 height 280
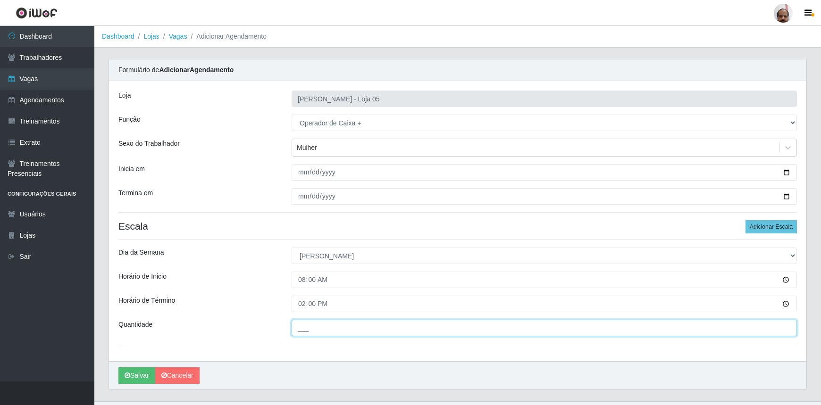
click at [302, 330] on input "___" at bounding box center [544, 328] width 505 height 17
type input "2__"
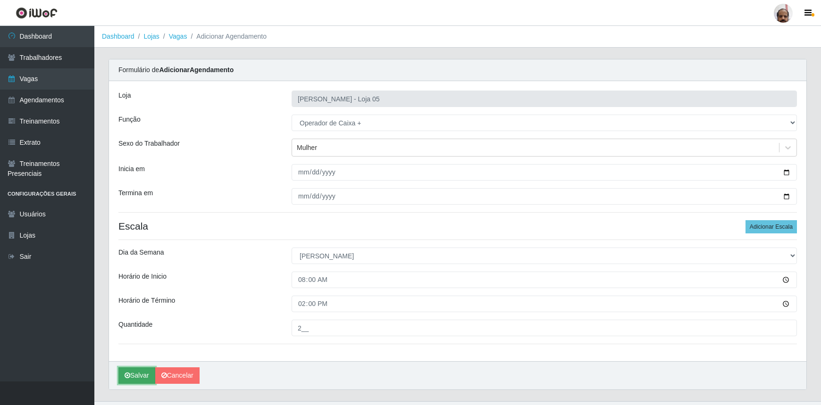
click at [136, 378] on button "Salvar" at bounding box center [136, 376] width 37 height 17
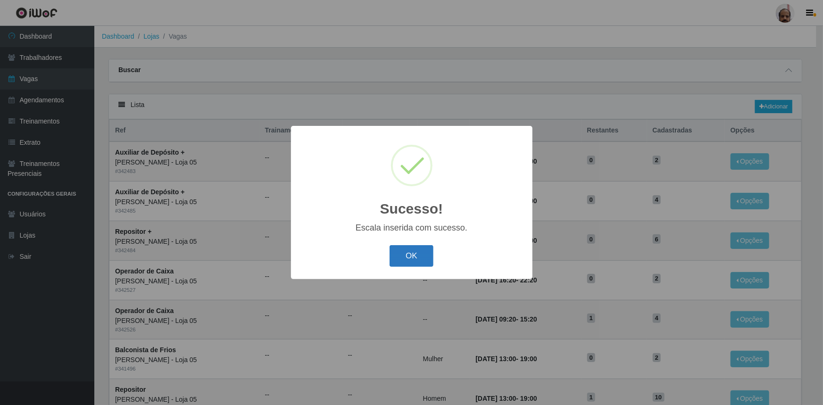
click at [410, 260] on button "OK" at bounding box center [412, 256] width 44 height 22
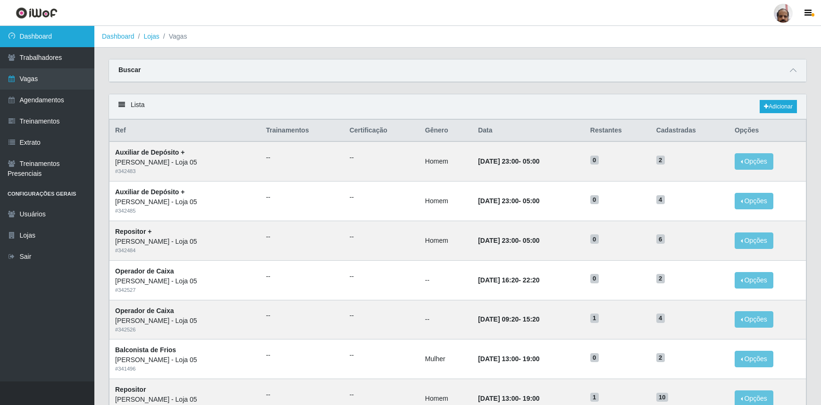
click at [68, 38] on link "Dashboard" at bounding box center [47, 36] width 94 height 21
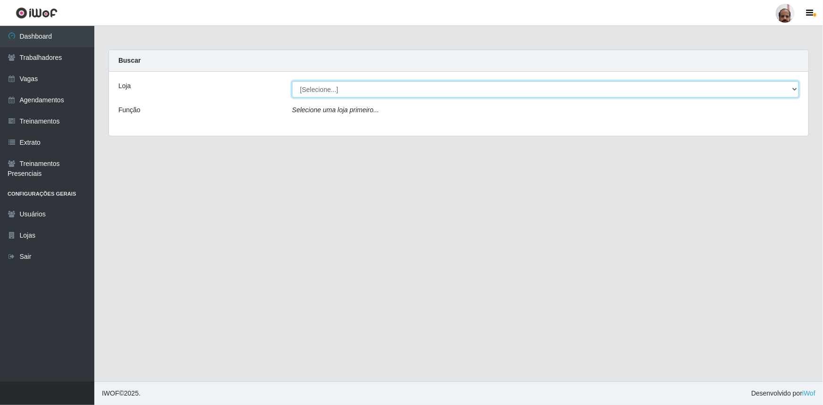
click at [794, 91] on select "[Selecione...] Mar Vermelho - Loja 05" at bounding box center [545, 89] width 507 height 17
select select "252"
click at [292, 81] on select "[Selecione...] Mar Vermelho - Loja 05" at bounding box center [545, 89] width 507 height 17
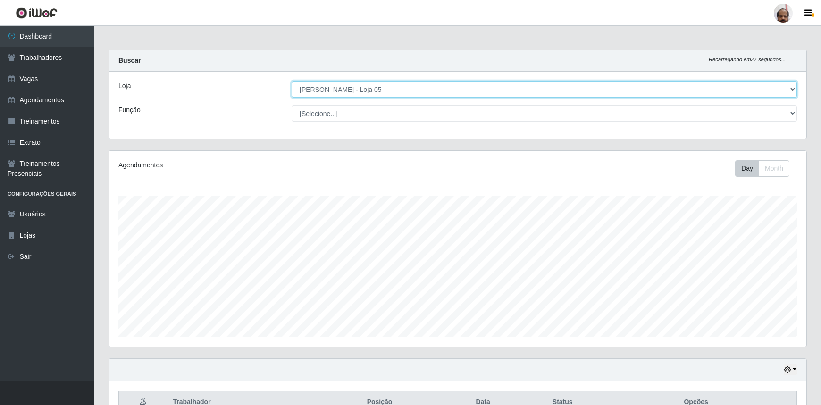
scroll to position [196, 697]
